Goal: Task Accomplishment & Management: Manage account settings

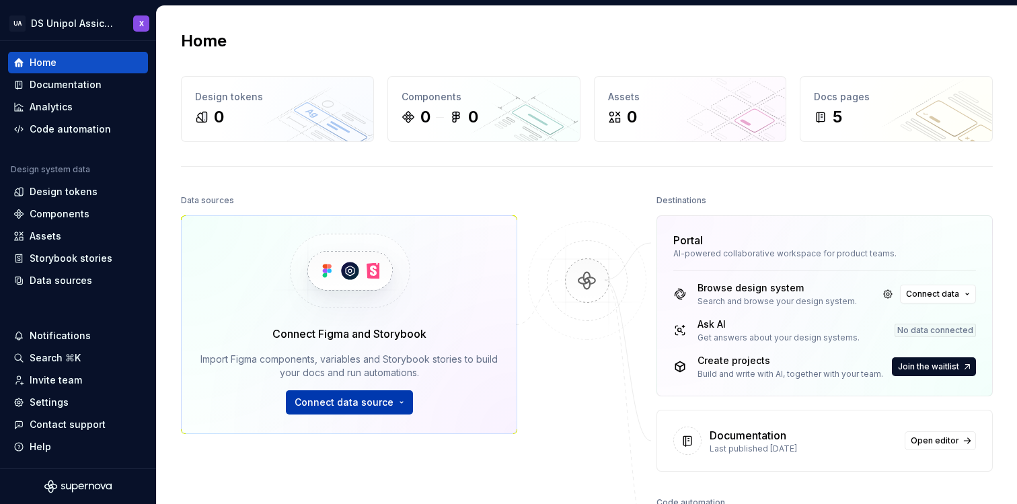
click at [395, 407] on button "Connect data source" at bounding box center [349, 402] width 127 height 24
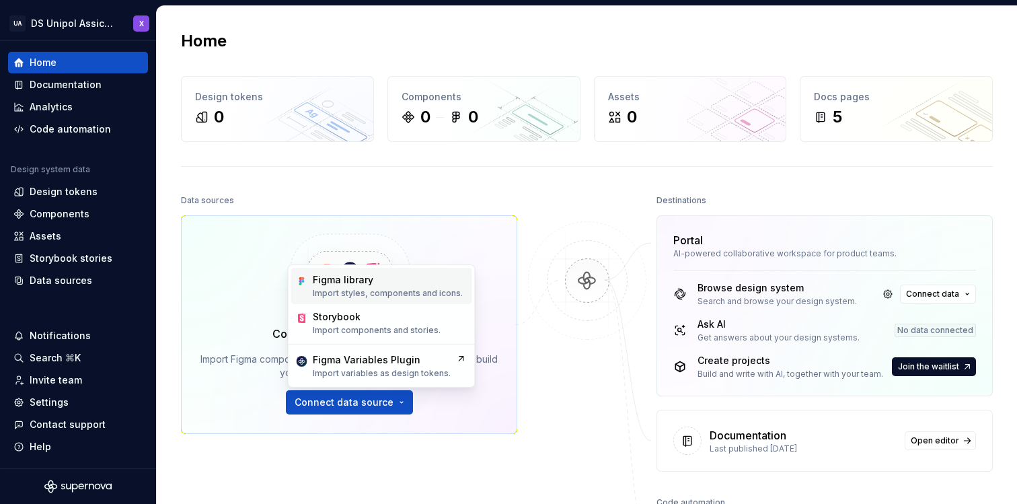
click at [391, 291] on p "Import styles, components and icons." at bounding box center [388, 293] width 150 height 11
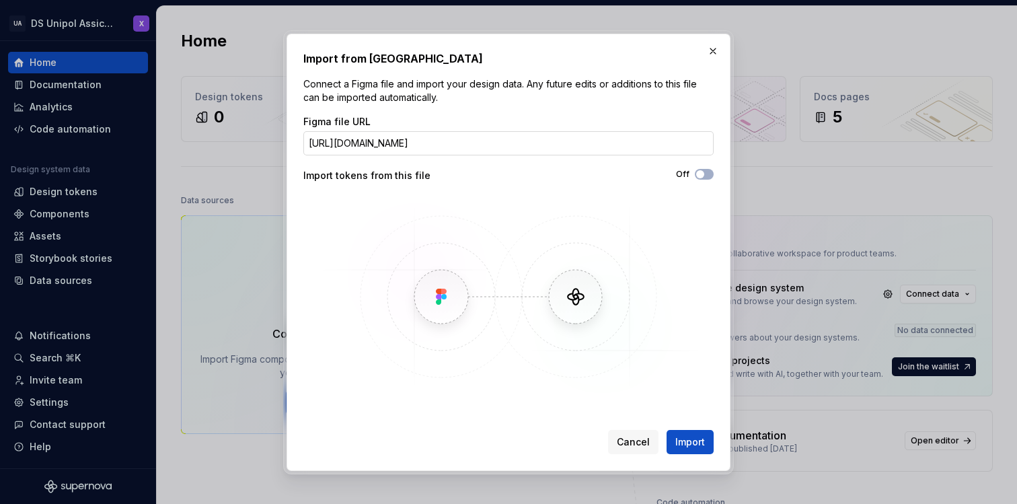
scroll to position [0, 147]
type input "[URL][DOMAIN_NAME]"
click at [707, 172] on button "Off" at bounding box center [704, 174] width 19 height 11
click at [680, 438] on span "Import" at bounding box center [690, 441] width 30 height 13
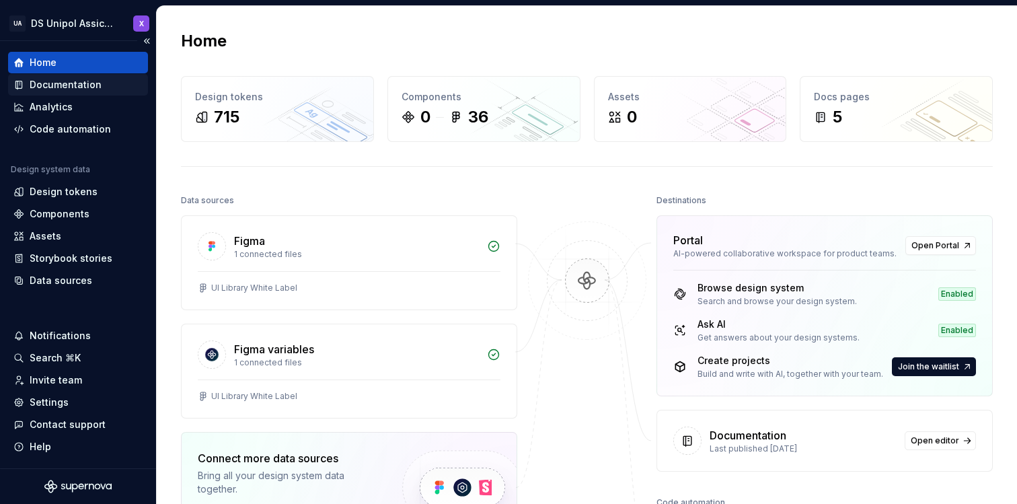
click at [59, 91] on div "Documentation" at bounding box center [66, 84] width 72 height 13
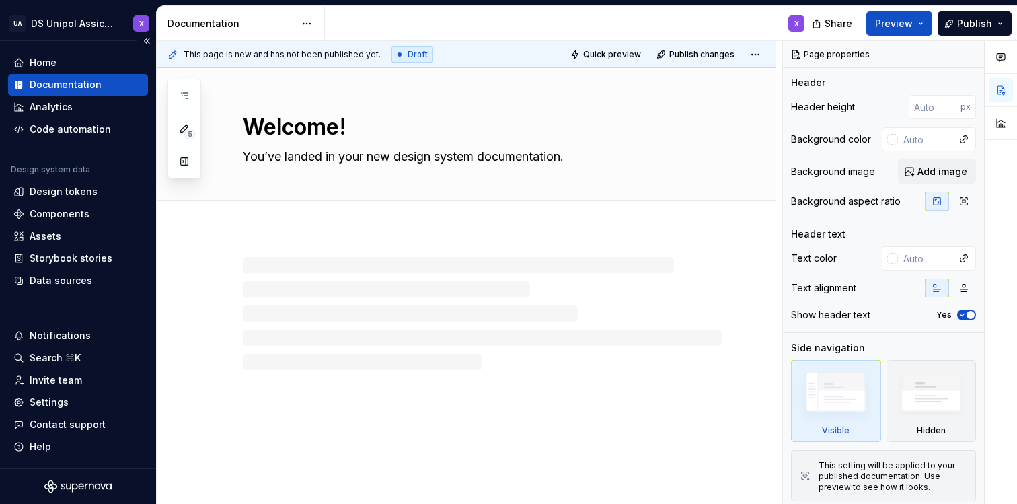
type textarea "*"
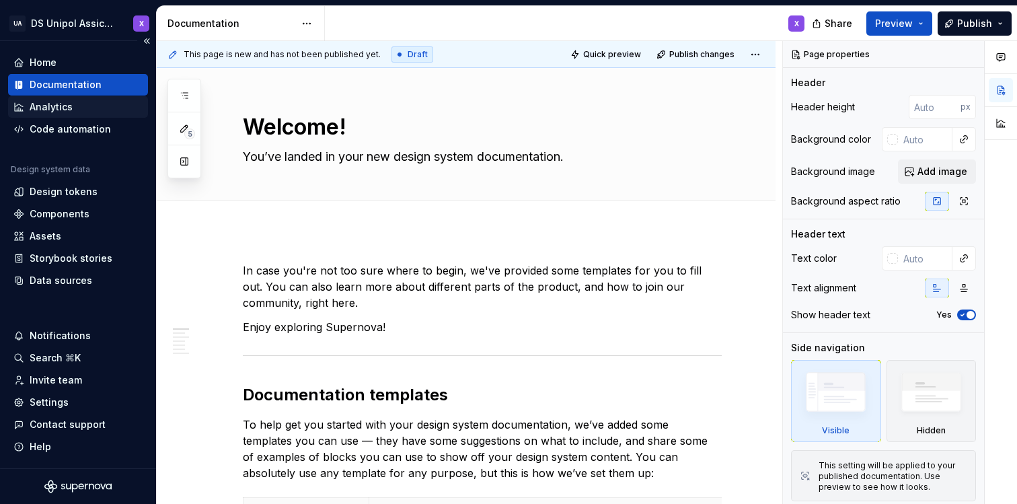
click at [60, 107] on div "Analytics" at bounding box center [51, 106] width 43 height 13
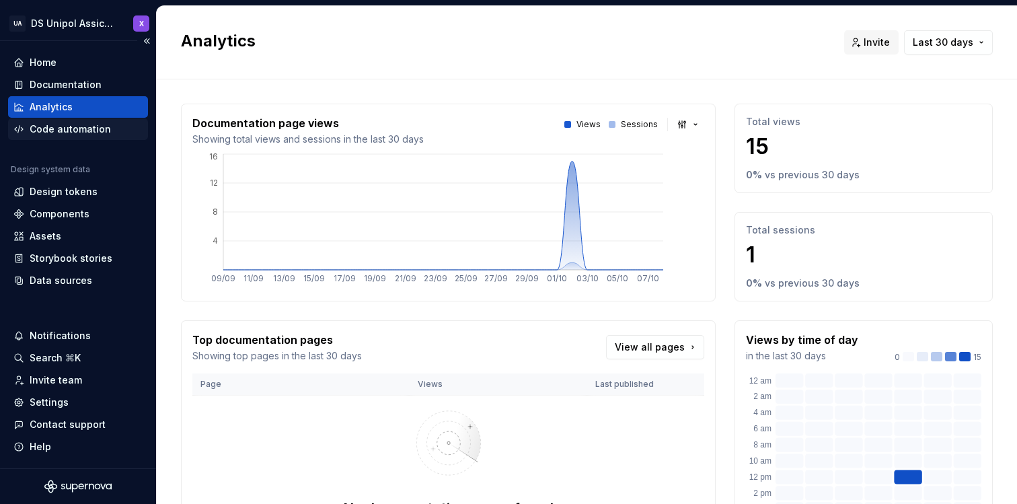
click at [72, 132] on div "Code automation" at bounding box center [70, 128] width 81 height 13
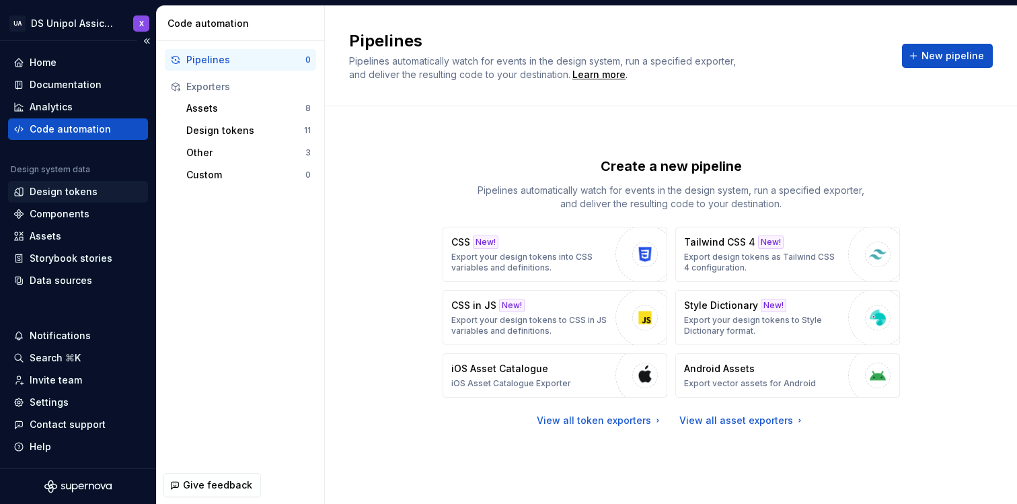
click at [81, 194] on div "Design tokens" at bounding box center [64, 191] width 68 height 13
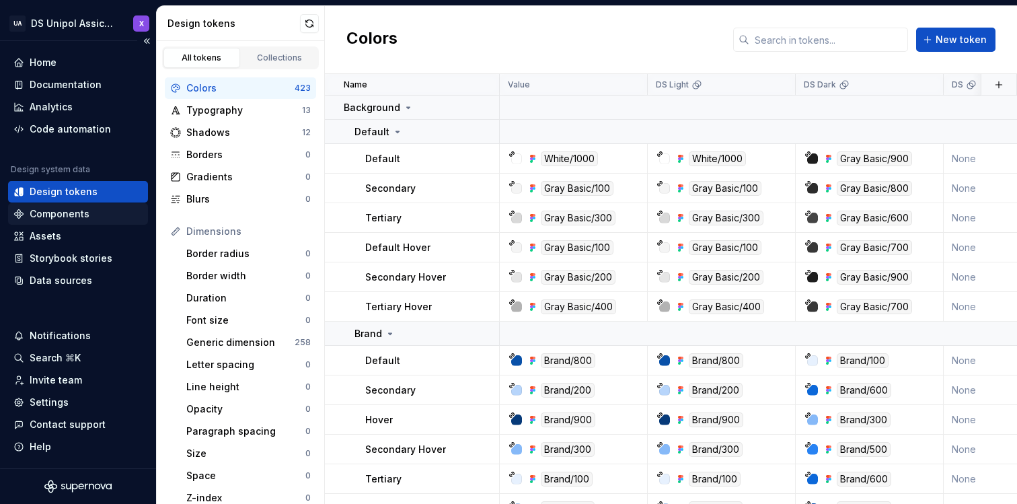
click at [82, 215] on div "Components" at bounding box center [60, 213] width 60 height 13
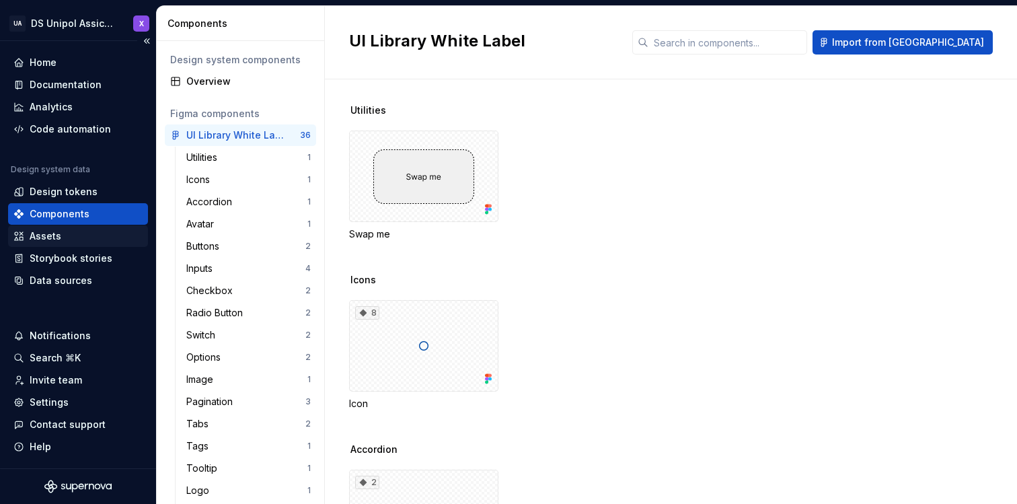
click at [83, 242] on div "Assets" at bounding box center [77, 235] width 129 height 13
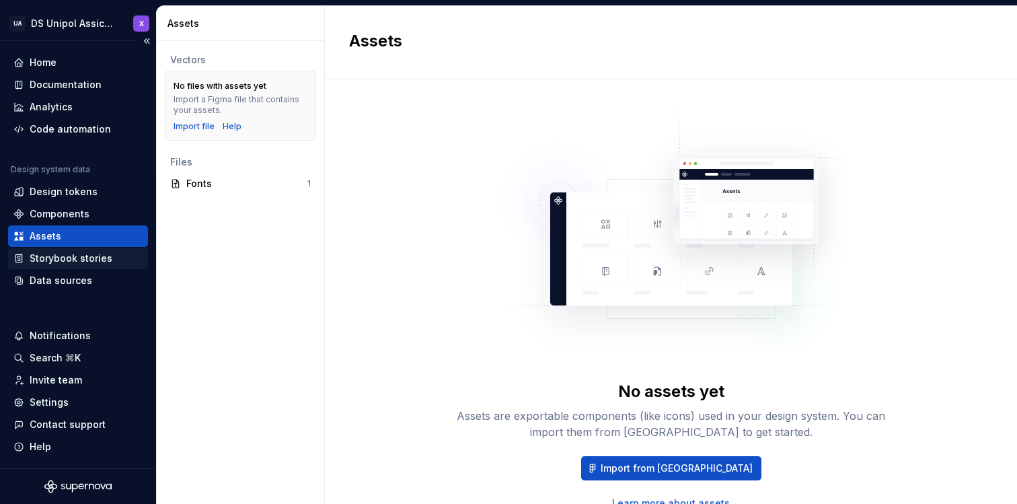
click at [79, 258] on div "Storybook stories" at bounding box center [71, 258] width 83 height 13
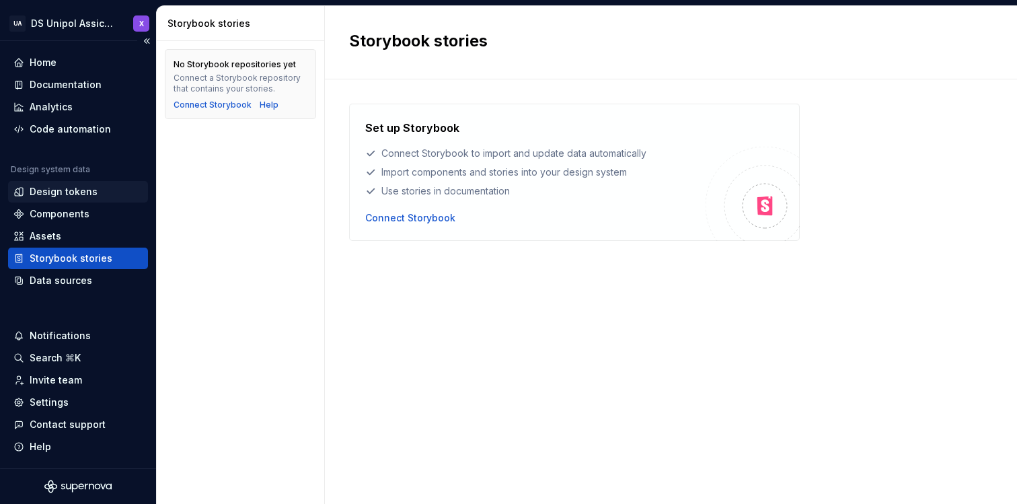
click at [71, 188] on div "Design tokens" at bounding box center [64, 191] width 68 height 13
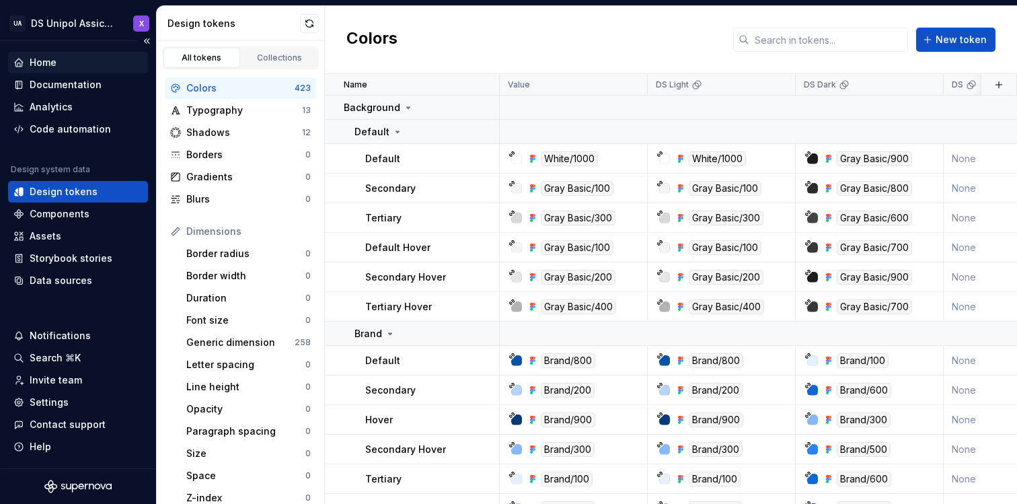
click at [77, 70] on div "Home" at bounding box center [78, 63] width 140 height 22
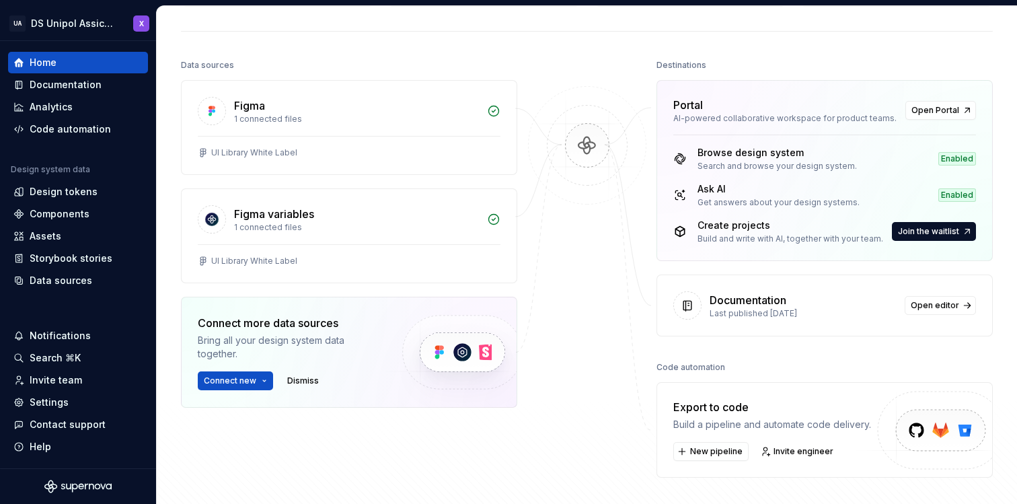
scroll to position [151, 0]
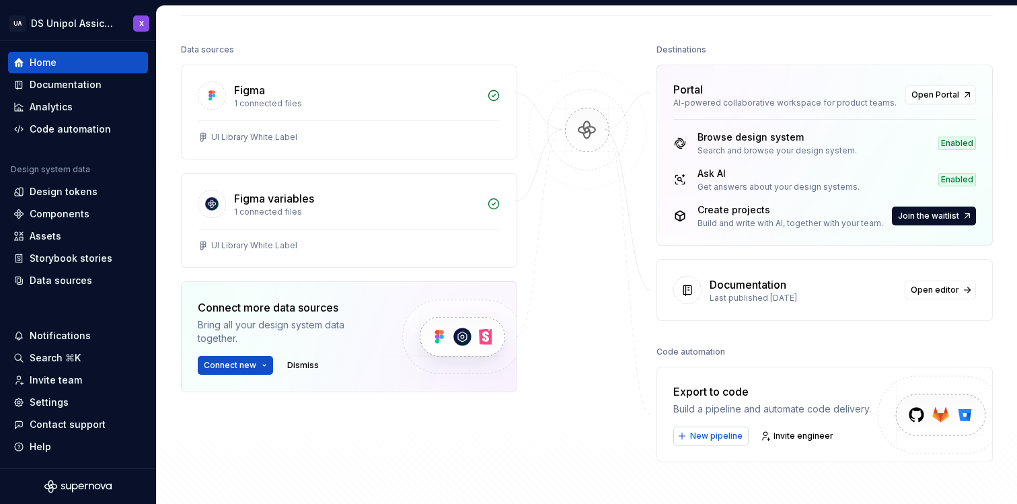
click at [732, 434] on span "New pipeline" at bounding box center [716, 435] width 52 height 11
click at [727, 435] on span "New pipeline" at bounding box center [716, 435] width 52 height 11
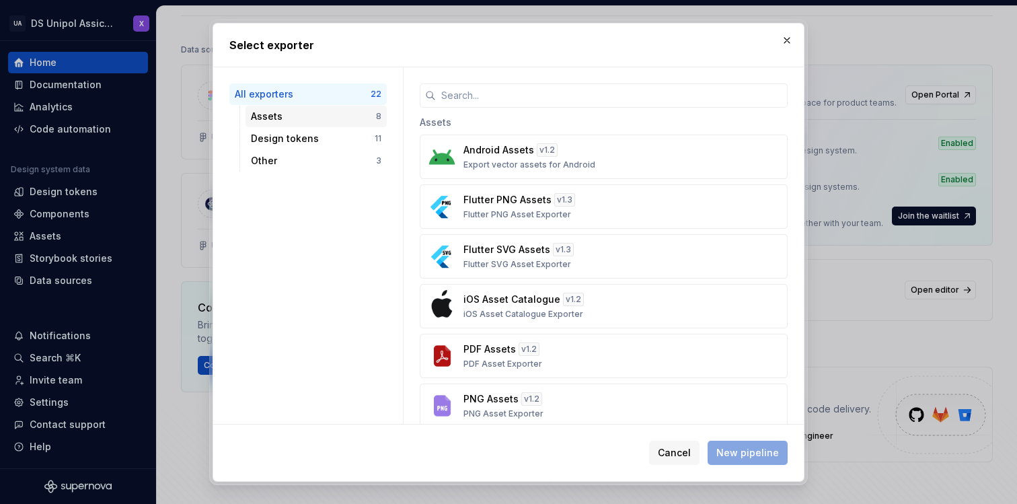
click at [330, 116] on div "Assets" at bounding box center [313, 116] width 125 height 13
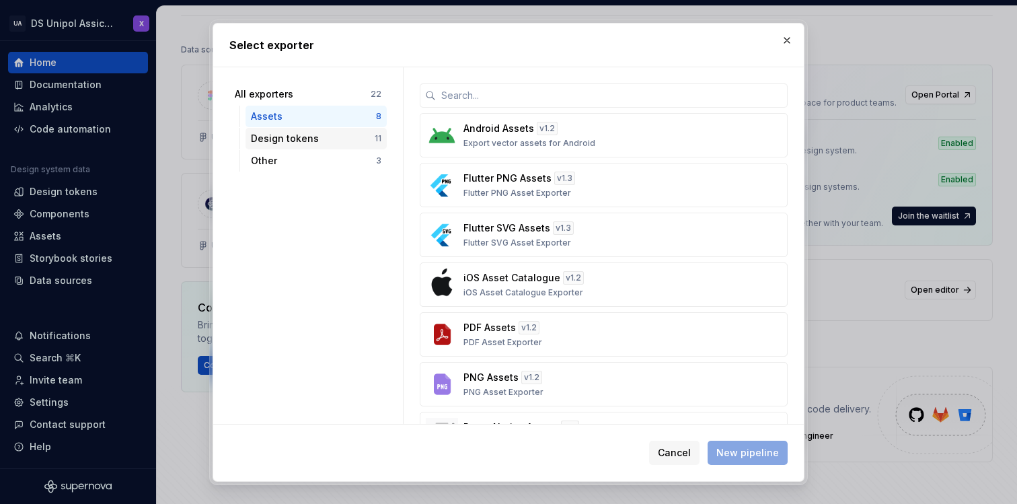
click at [328, 132] on div "Design tokens" at bounding box center [313, 138] width 124 height 13
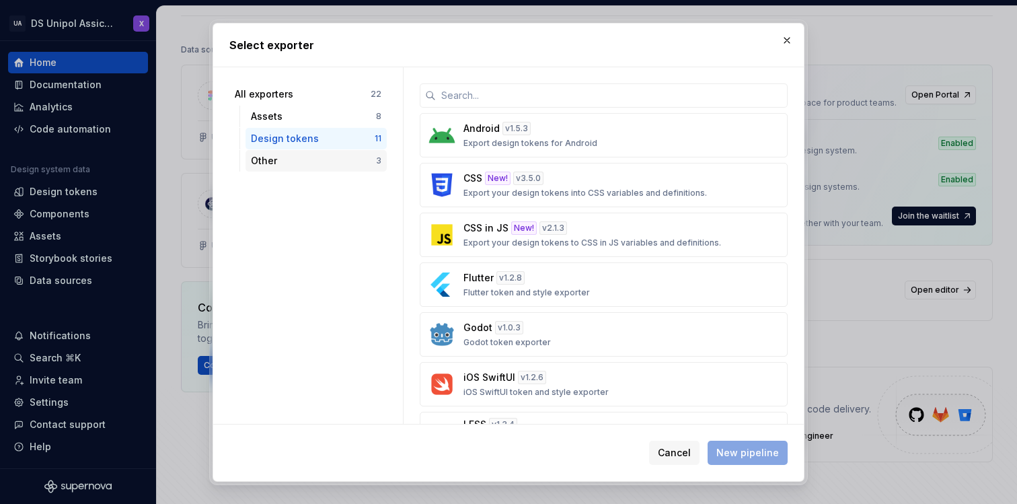
click at [319, 156] on div "Other" at bounding box center [313, 160] width 125 height 13
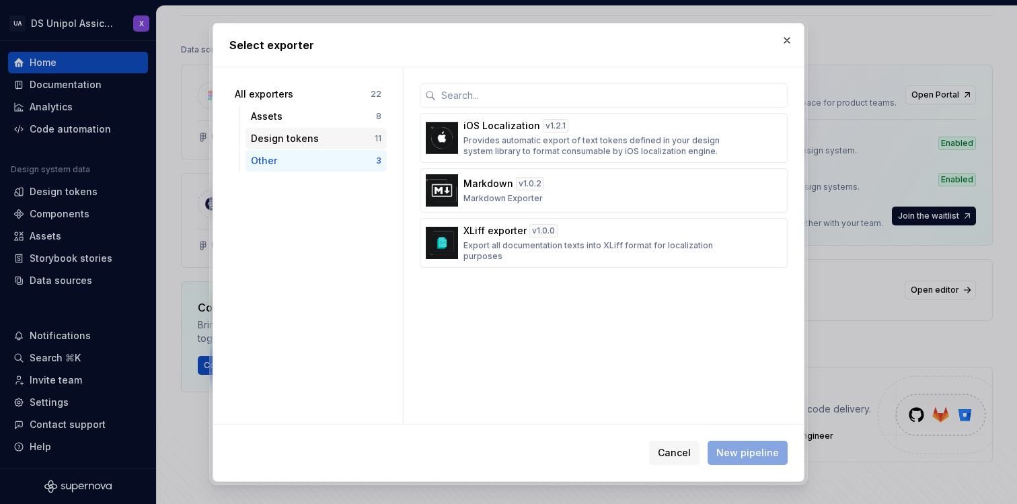
click at [321, 132] on div "Design tokens" at bounding box center [313, 138] width 124 height 13
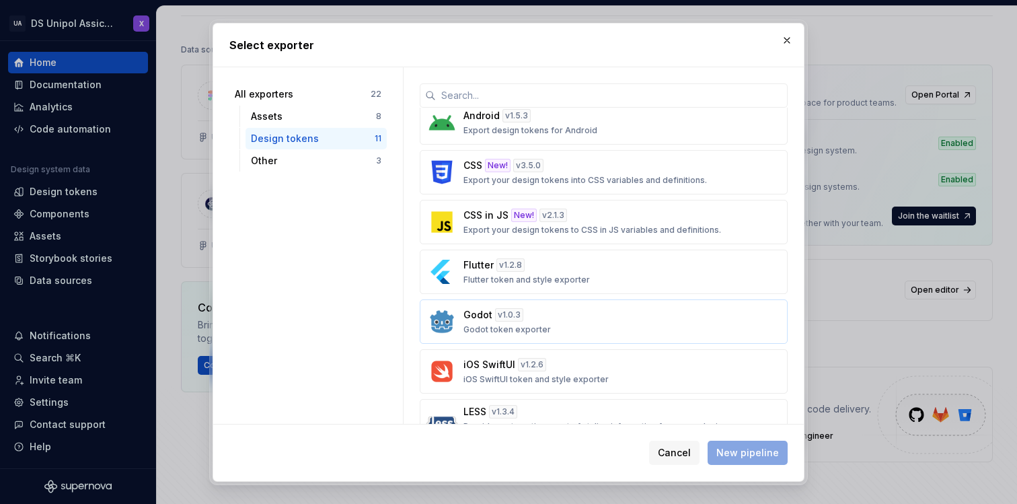
scroll to position [0, 0]
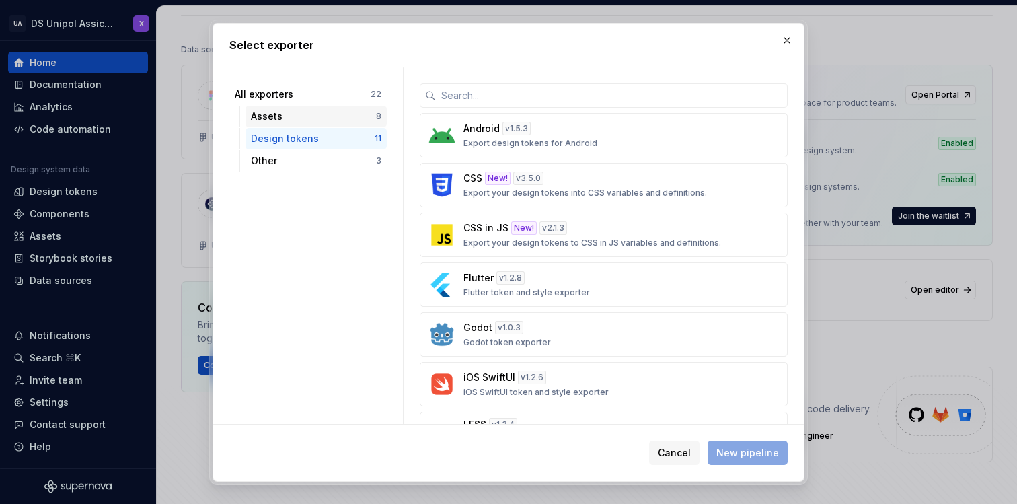
click at [354, 116] on div "Assets" at bounding box center [313, 116] width 125 height 13
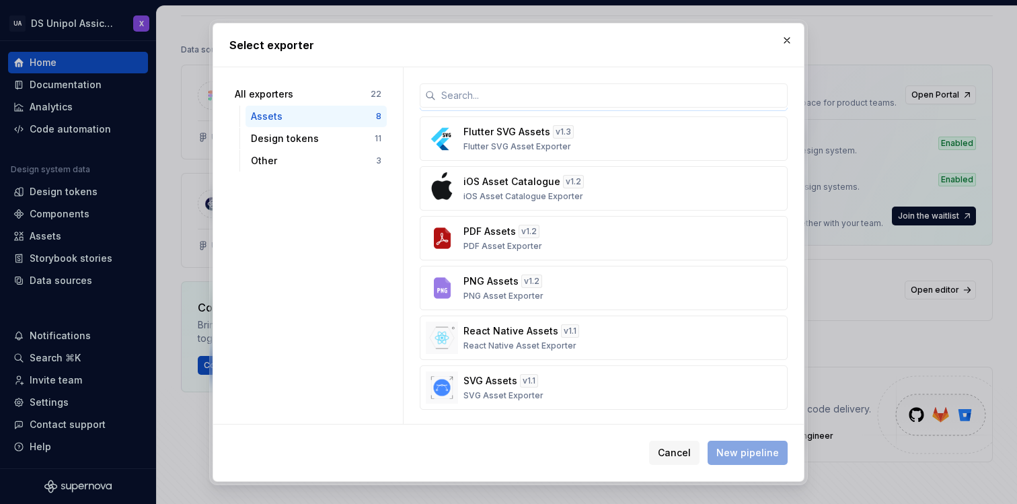
scroll to position [98, 0]
click at [695, 454] on button "Cancel" at bounding box center [674, 453] width 50 height 24
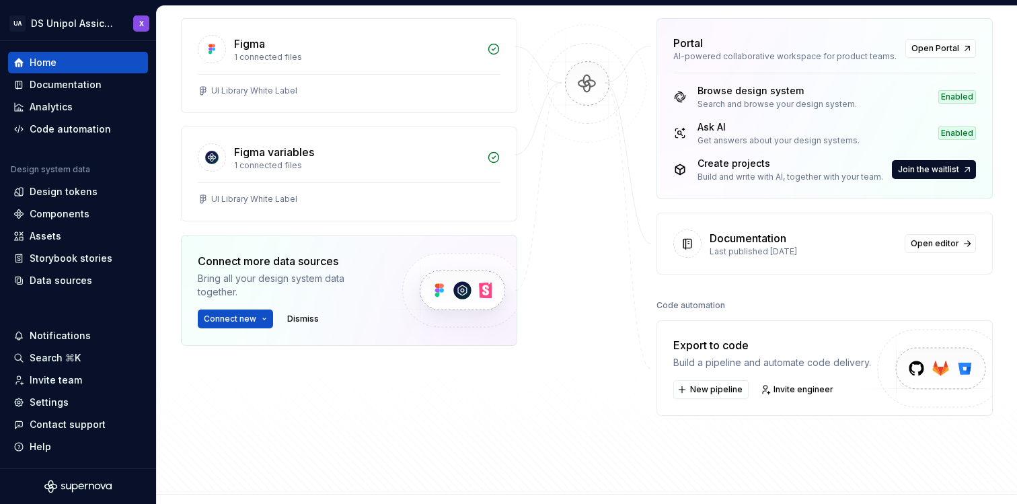
scroll to position [180, 0]
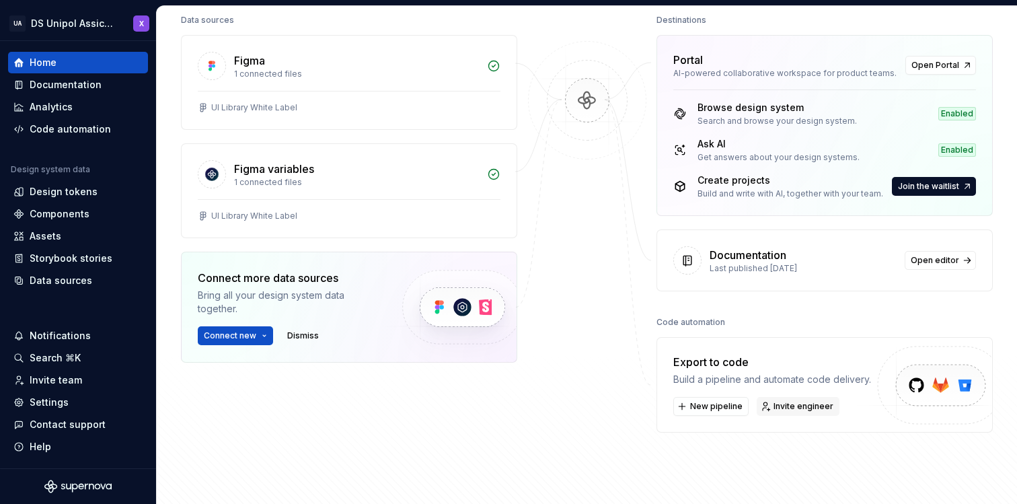
click at [792, 404] on span "Invite engineer" at bounding box center [803, 406] width 60 height 11
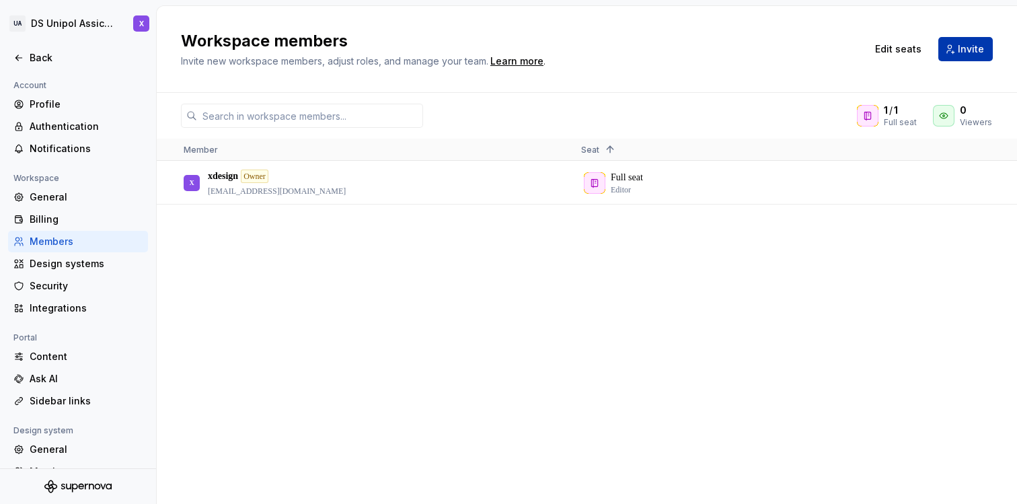
click at [960, 49] on span "Invite" at bounding box center [971, 48] width 26 height 13
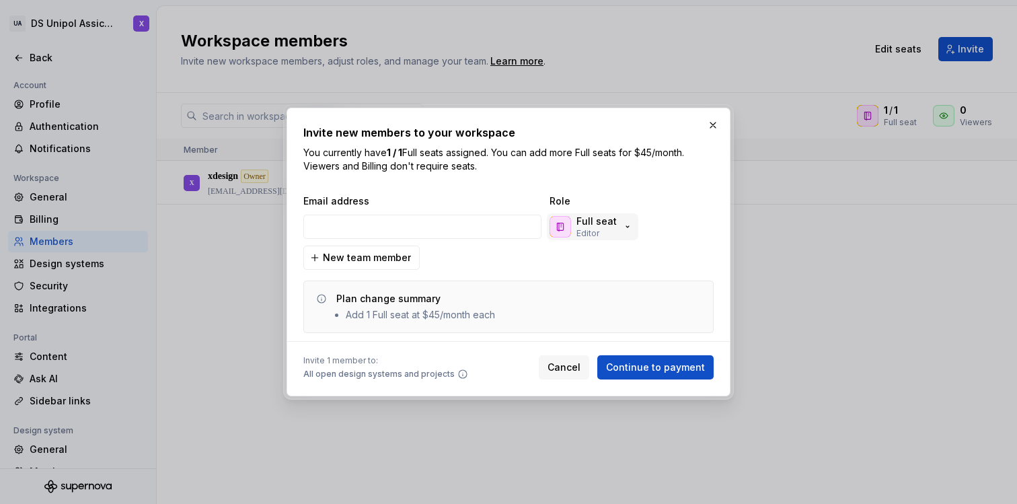
click at [619, 234] on div "Full seat Editor" at bounding box center [591, 227] width 83 height 24
click at [712, 122] on button "button" at bounding box center [713, 125] width 19 height 19
